Goal: Find contact information: Find contact information

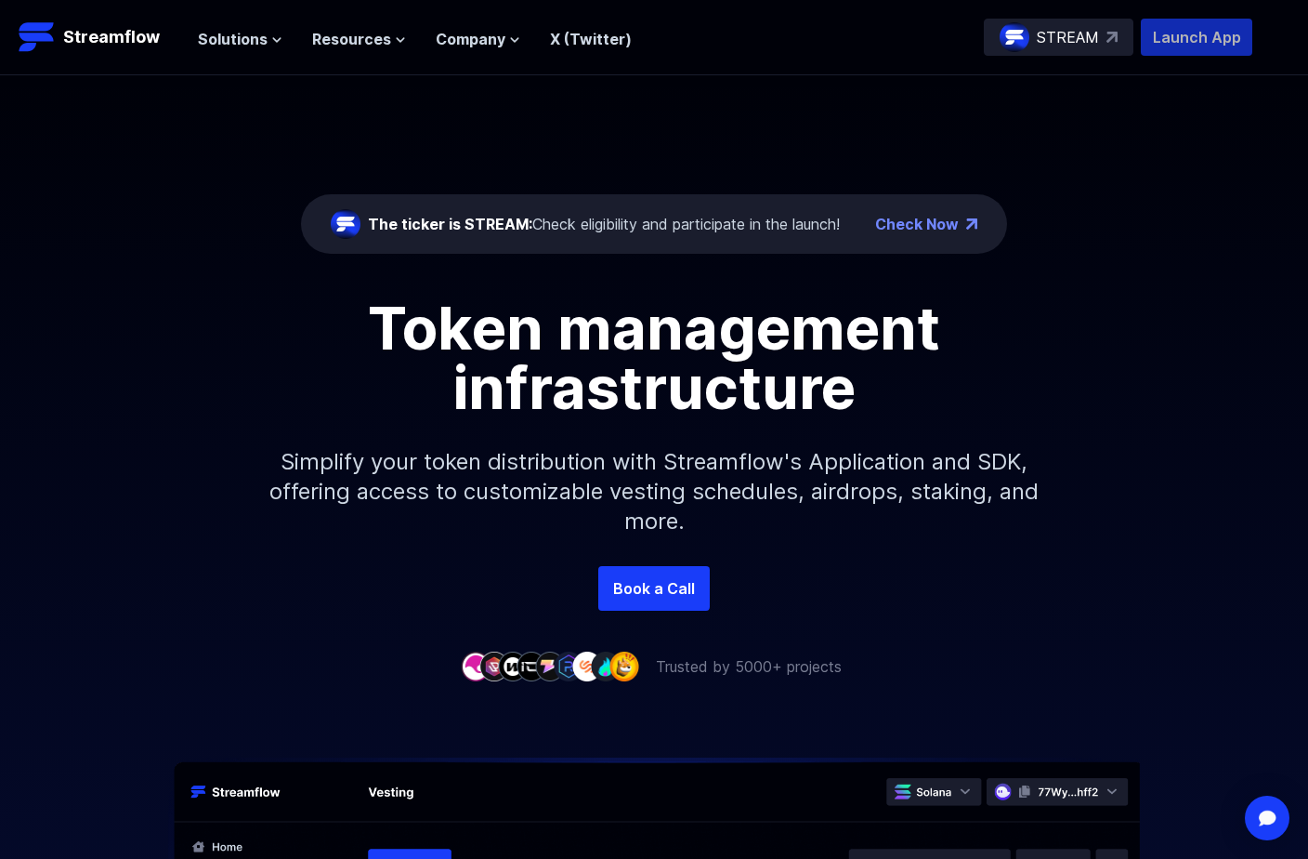
click at [1189, 38] on p "Launch App" at bounding box center [1196, 37] width 111 height 37
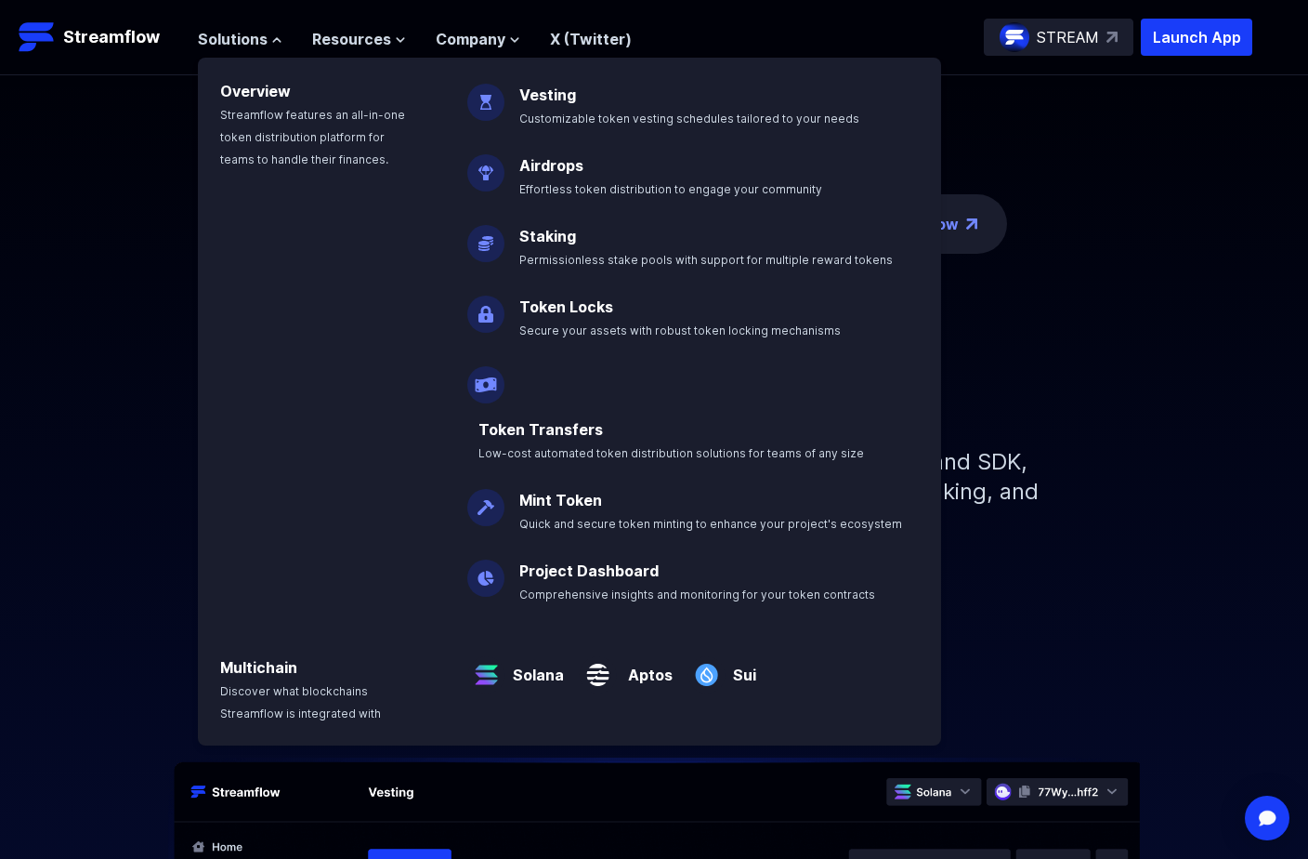
click at [1135, 334] on div "Token management infrastructure" at bounding box center [654, 357] width 1059 height 119
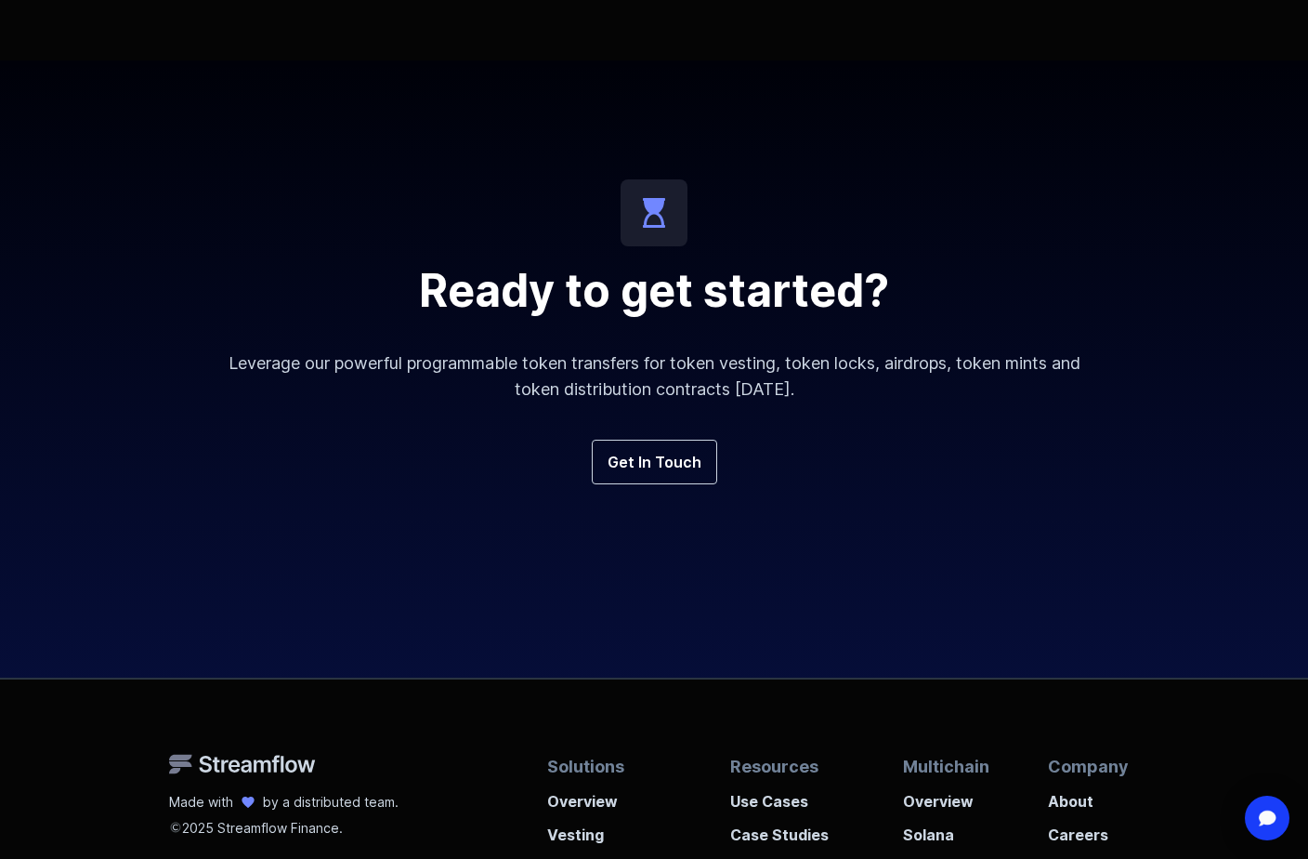
scroll to position [6880, 0]
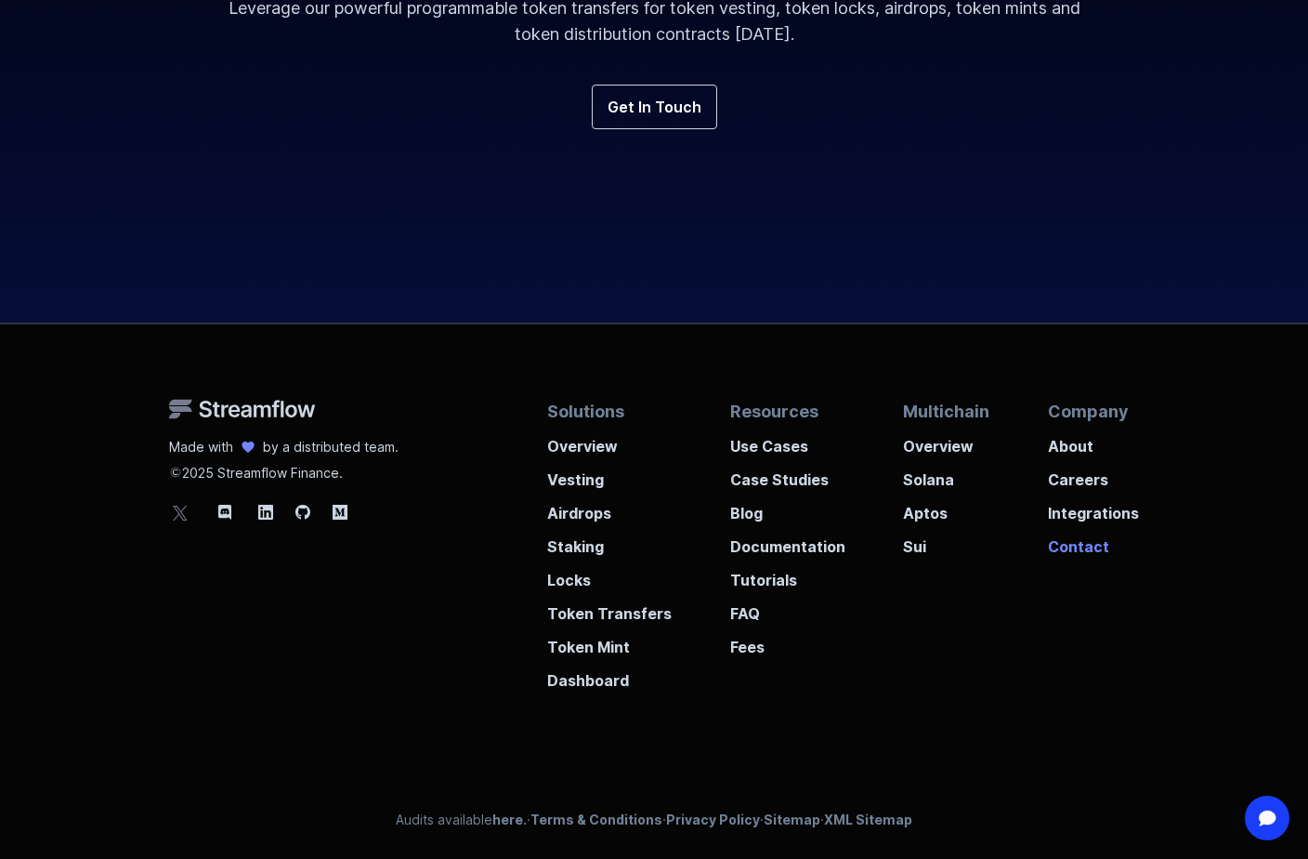
click at [1084, 544] on p "Contact" at bounding box center [1093, 540] width 91 height 33
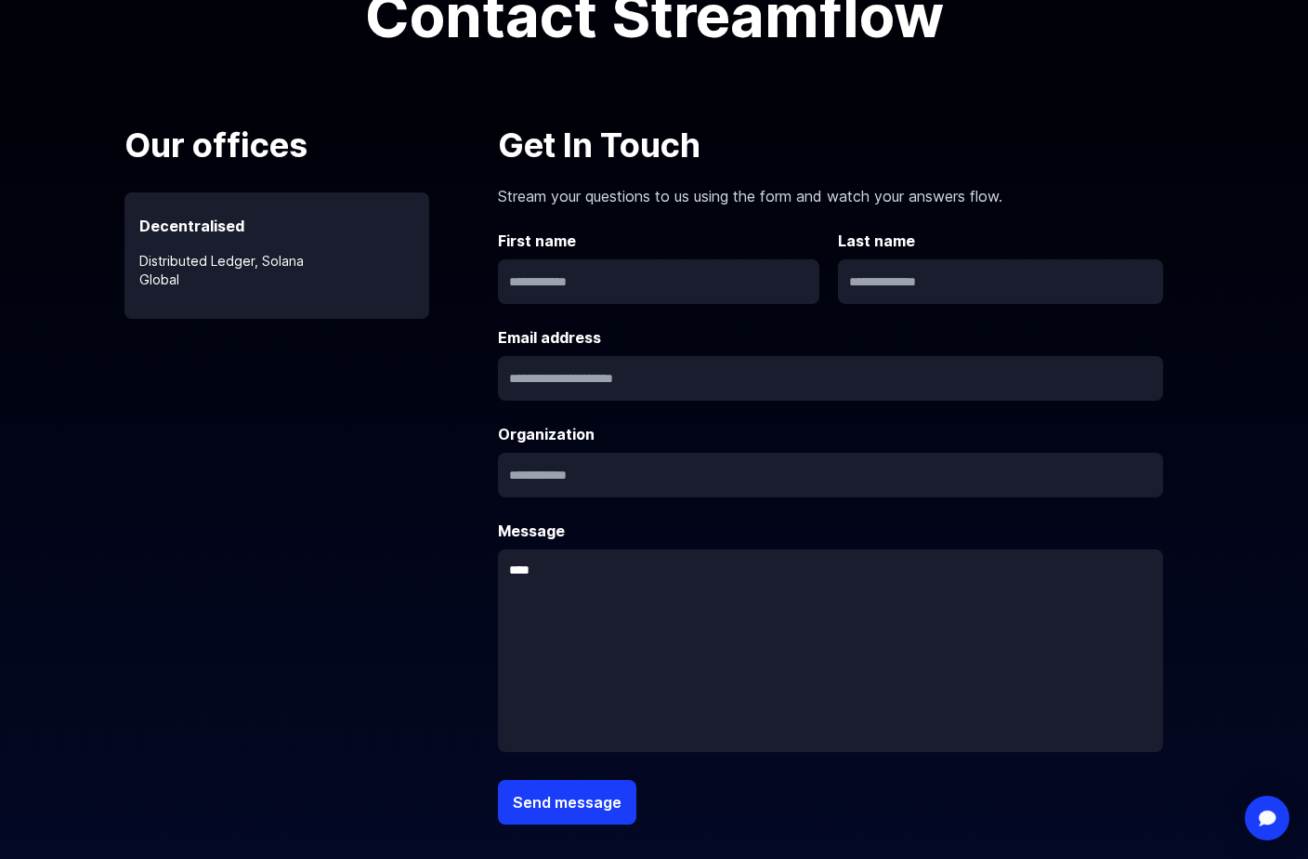
scroll to position [257, 0]
